Goal: Task Accomplishment & Management: Manage account settings

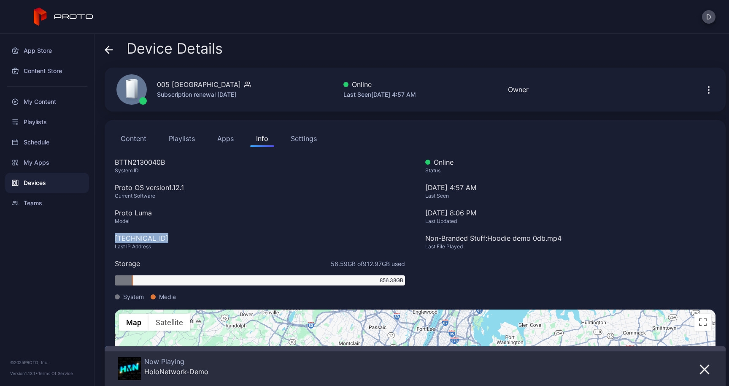
click at [709, 92] on icon "button" at bounding box center [709, 92] width 1 height 1
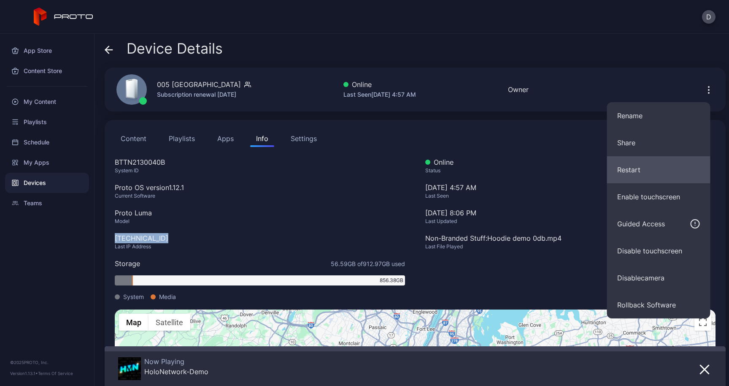
click at [658, 166] on button "Restart" at bounding box center [658, 169] width 103 height 27
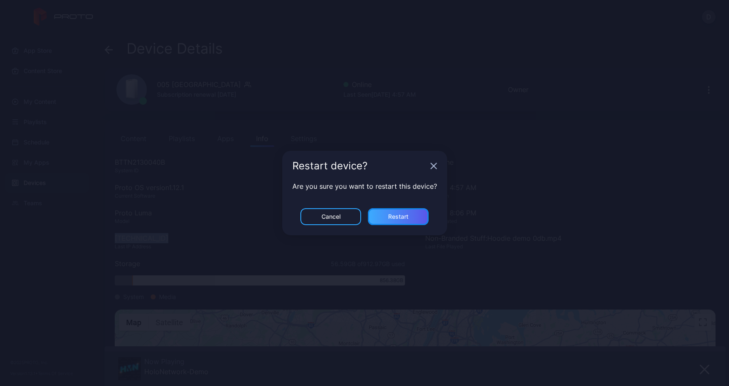
click at [403, 213] on div "Restart" at bounding box center [398, 216] width 20 height 7
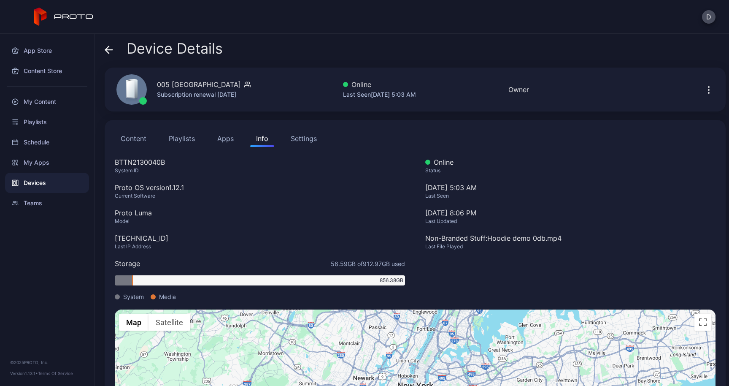
click at [109, 51] on icon at bounding box center [109, 50] width 8 height 8
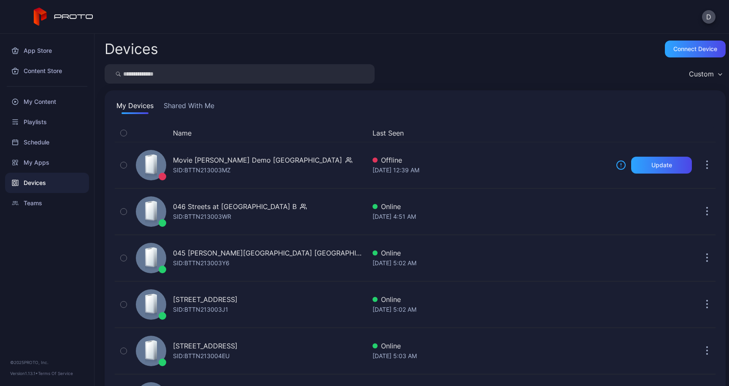
click at [183, 136] on button "Name" at bounding box center [182, 133] width 19 height 10
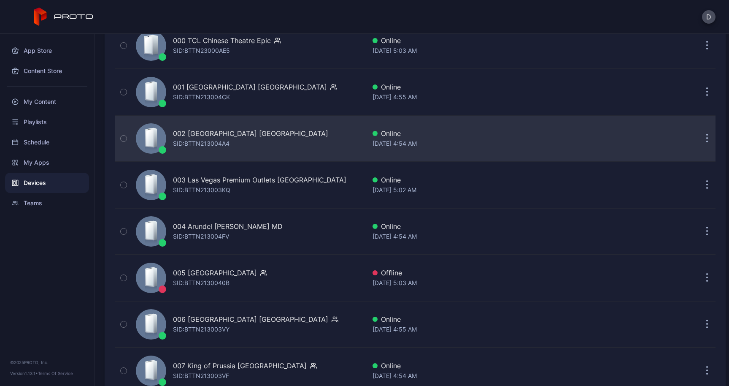
scroll to position [120, 0]
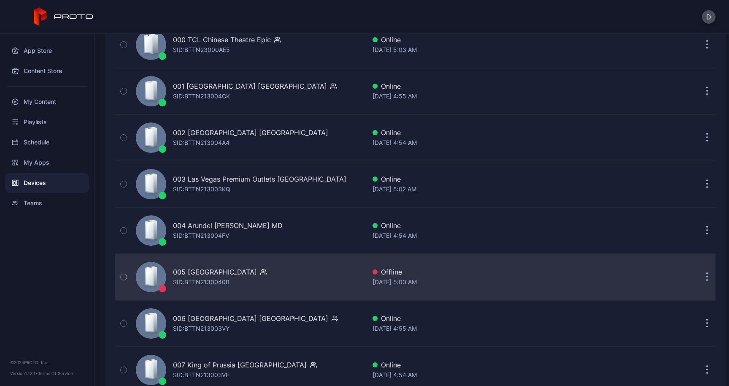
click at [226, 280] on div "SID: BTTN2130040B" at bounding box center [201, 282] width 57 height 10
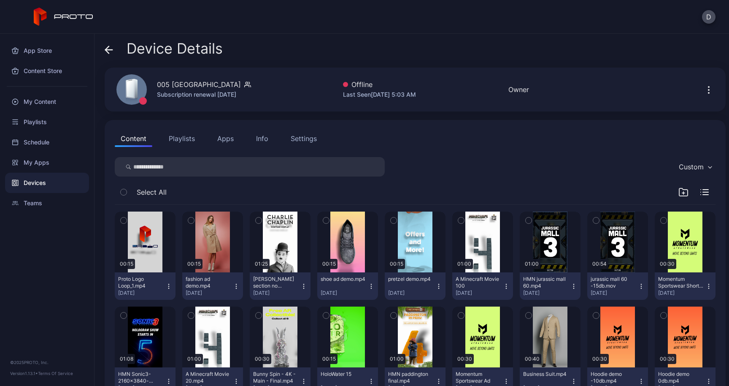
click at [235, 143] on button "Apps" at bounding box center [225, 138] width 28 height 17
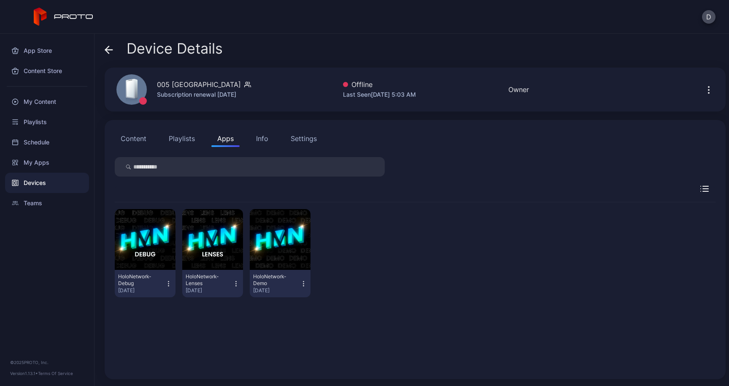
click at [265, 138] on div "Info" at bounding box center [262, 138] width 12 height 10
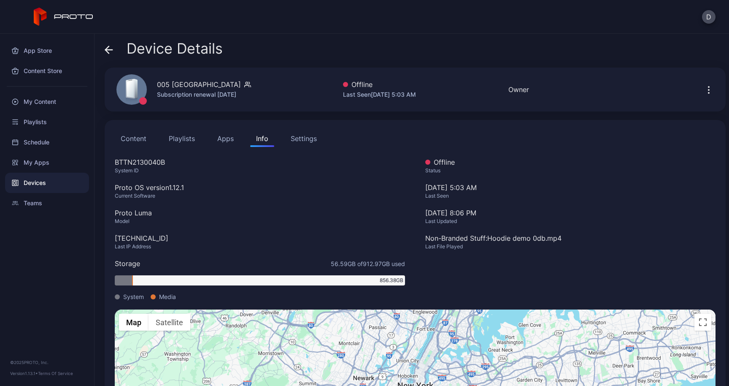
click at [226, 132] on button "Apps" at bounding box center [225, 138] width 28 height 17
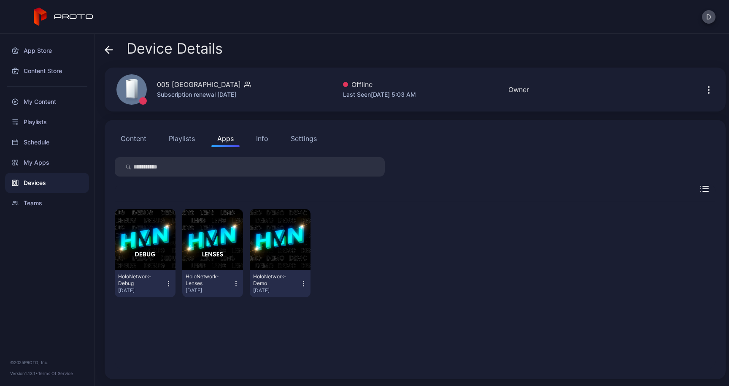
click at [263, 138] on div "Info" at bounding box center [262, 138] width 12 height 10
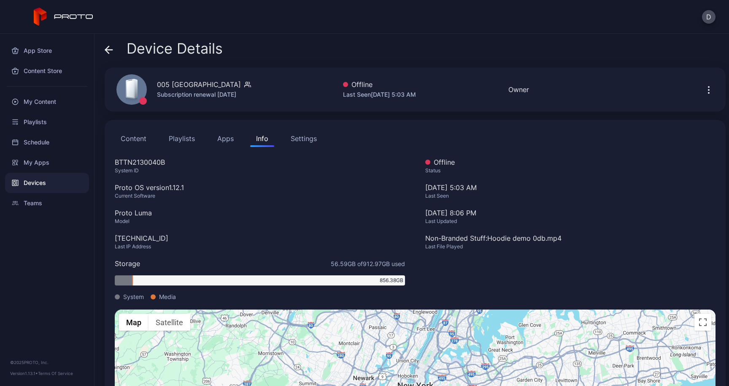
click at [108, 48] on icon at bounding box center [109, 50] width 8 height 8
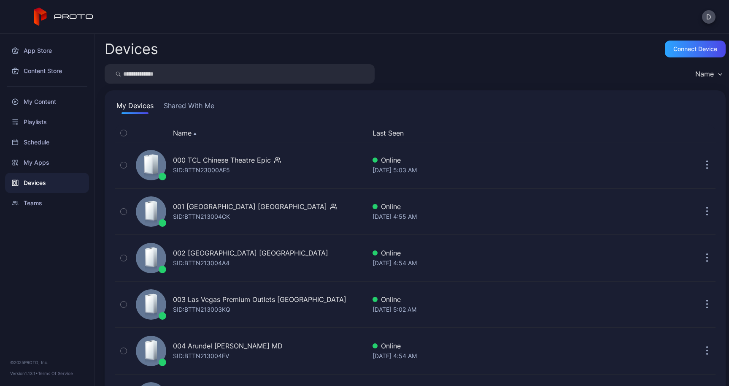
scroll to position [120, 0]
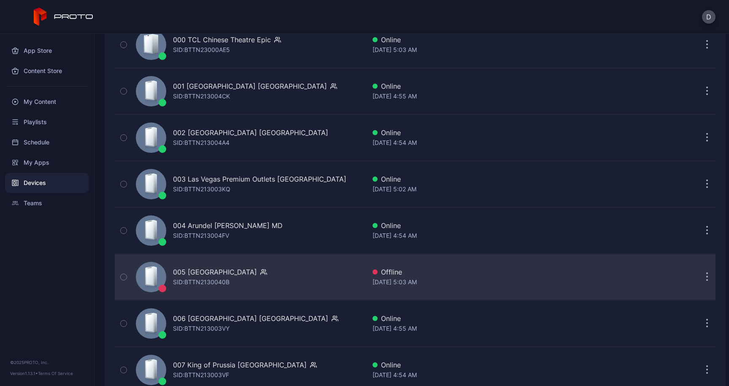
click at [172, 274] on div "005 [GEOGRAPHIC_DATA] SID: BTTN2130040B" at bounding box center [249, 277] width 233 height 42
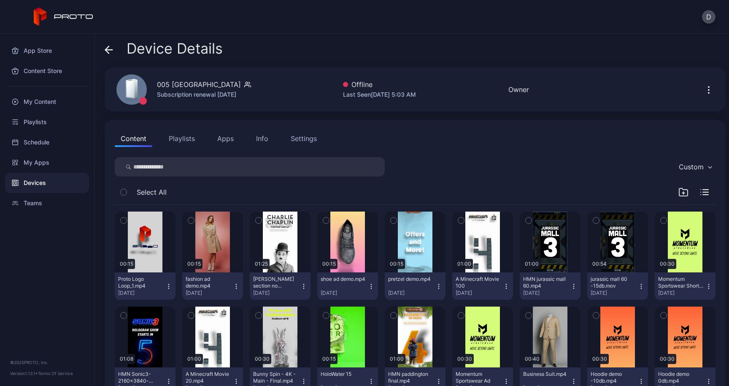
click at [264, 143] on div "Info" at bounding box center [262, 138] width 12 height 10
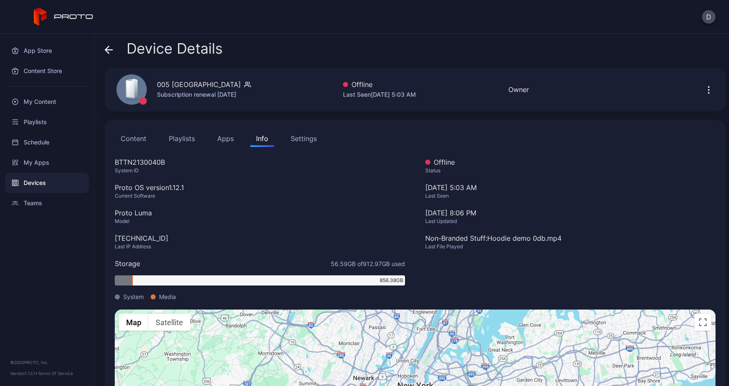
click at [111, 50] on icon at bounding box center [109, 50] width 7 height 0
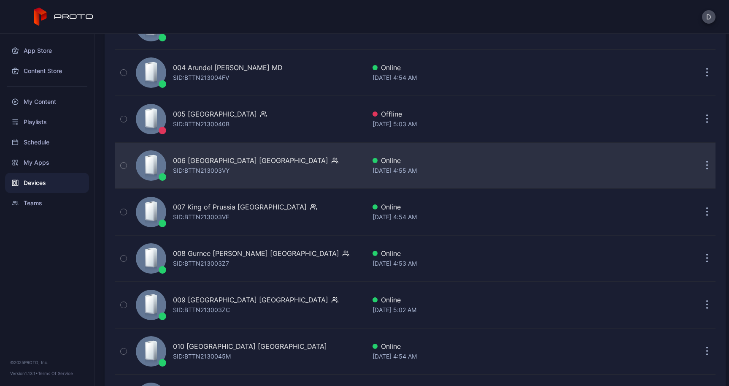
scroll to position [280, 0]
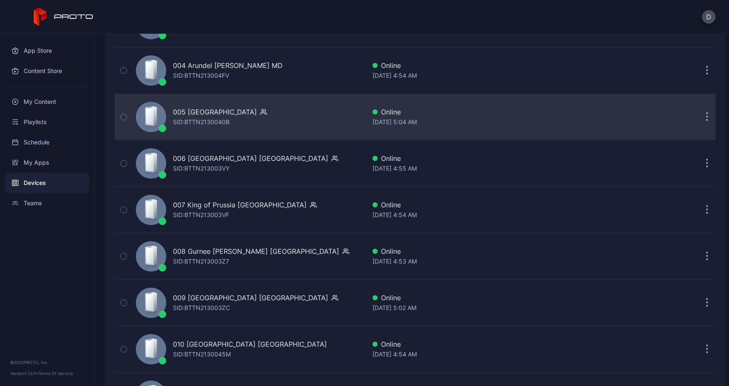
click at [192, 118] on div "SID: BTTN2130040B" at bounding box center [201, 122] width 57 height 10
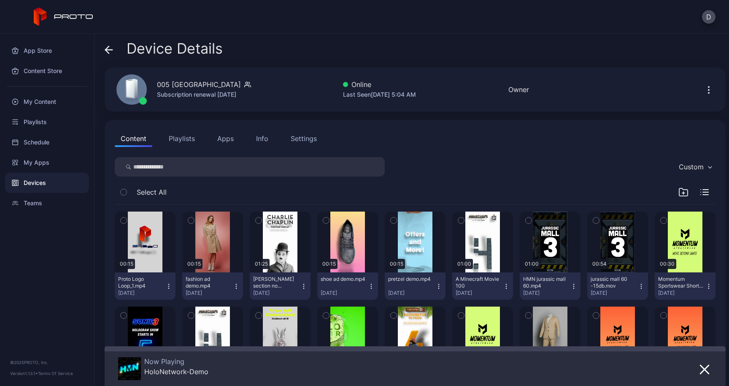
click at [261, 140] on div "Info" at bounding box center [262, 138] width 12 height 10
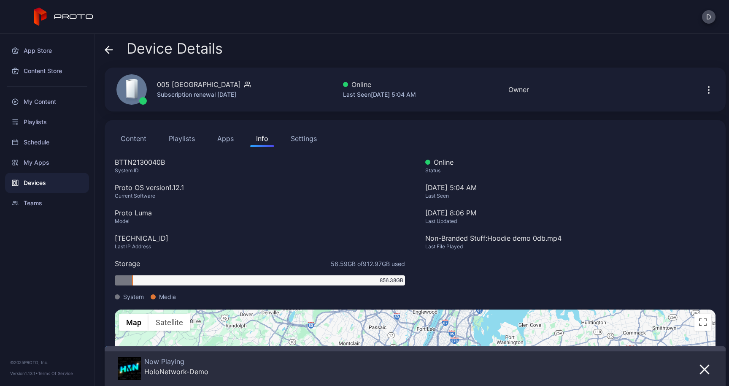
click at [227, 147] on div "Content Playlists Apps Info Settings BTTN2130040B System ID Proto OS version 1.…" at bounding box center [415, 295] width 621 height 351
drag, startPoint x: 173, startPoint y: 240, endPoint x: 101, endPoint y: 235, distance: 72.0
click at [101, 235] on div "Device Details 005 [GEOGRAPHIC_DATA] [GEOGRAPHIC_DATA] Subscription renewal [DA…" at bounding box center [412, 210] width 635 height 352
copy div "[TECHNICAL_ID]"
